Goal: Find specific page/section: Find specific page/section

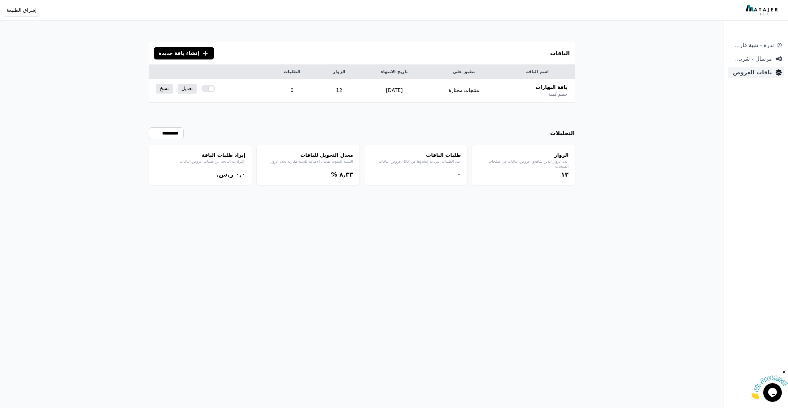
click at [767, 74] on span "باقات العروض" at bounding box center [751, 72] width 42 height 9
click at [755, 63] on span "مرسال - شريط دعاية" at bounding box center [751, 58] width 42 height 9
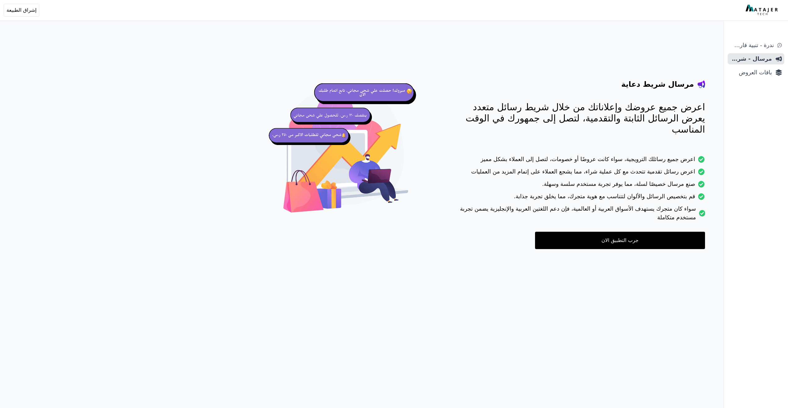
click at [759, 73] on span "باقات العروض" at bounding box center [751, 72] width 42 height 9
